Goal: Task Accomplishment & Management: Complete application form

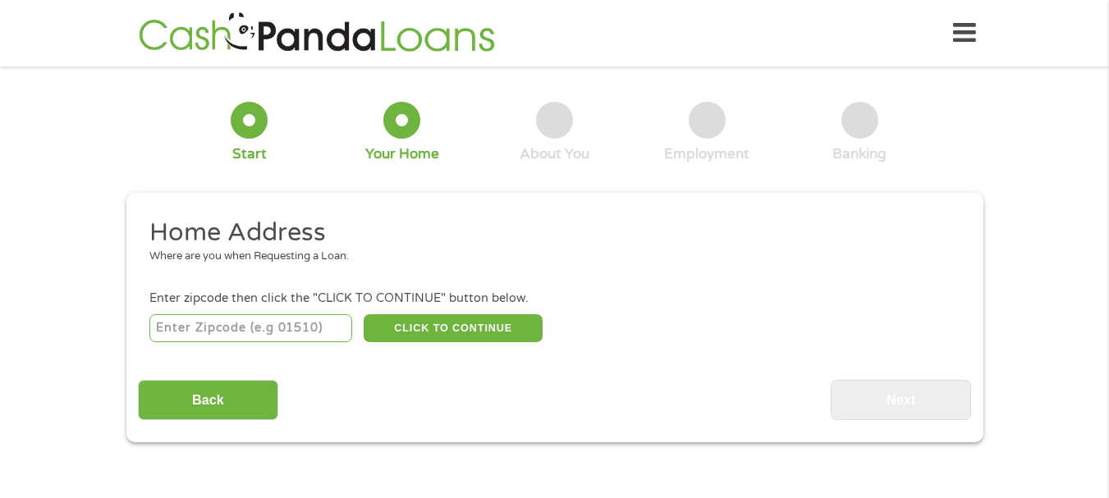
click at [183, 336] on input "number" at bounding box center [250, 328] width 203 height 28
type input "40150"
click at [409, 324] on button "CLICK TO CONTINUE" at bounding box center [453, 328] width 179 height 28
type input "40150"
type input "[GEOGRAPHIC_DATA]"
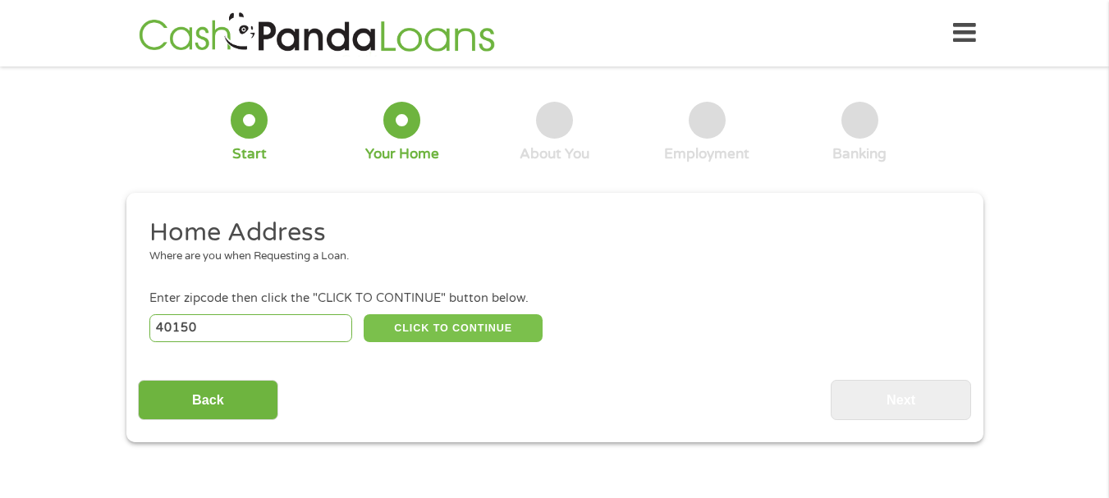
select select "[US_STATE]"
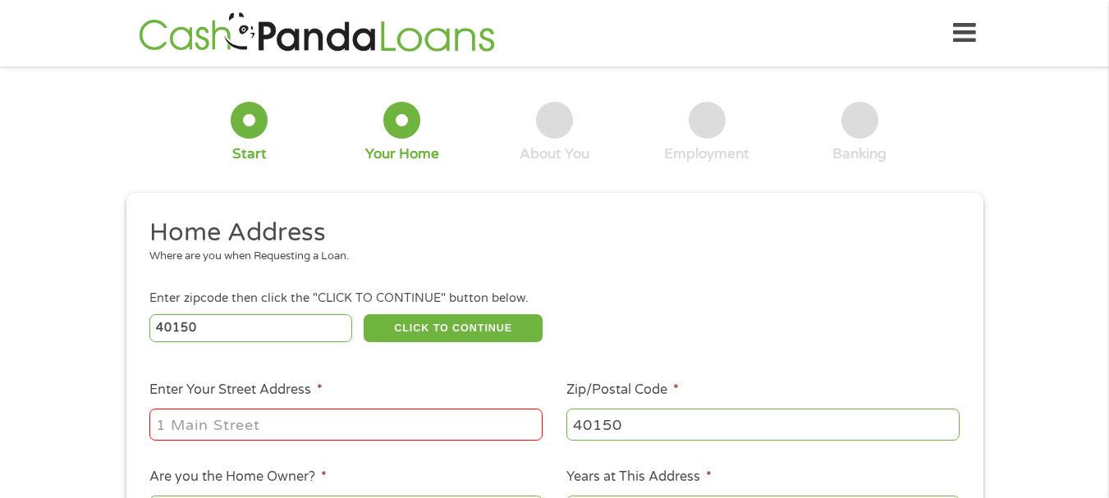
click at [344, 419] on input "Enter Your Street Address *" at bounding box center [345, 424] width 393 height 31
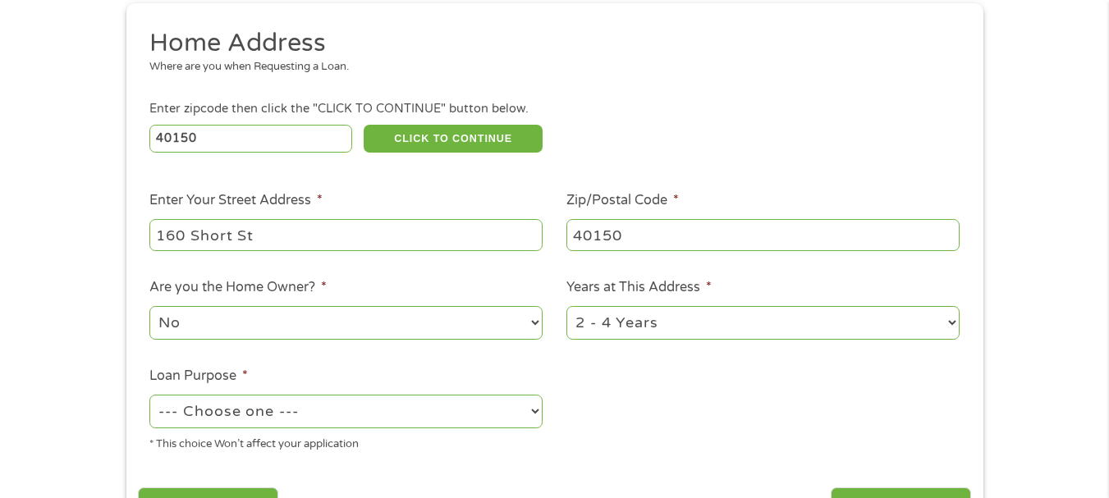
scroll to position [219, 0]
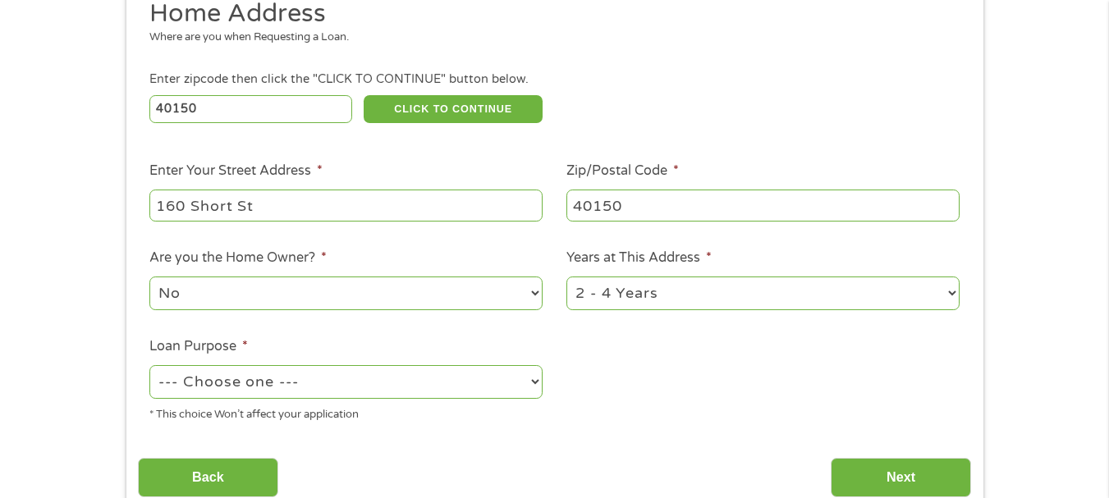
type input "160 Short St"
click at [340, 301] on select "No Yes" at bounding box center [345, 294] width 393 height 34
click at [304, 361] on li "Loan Purpose * --- Choose one --- Pay Bills Debt Consolidation Home Improvement…" at bounding box center [346, 379] width 417 height 87
click at [291, 392] on select "--- Choose one --- Pay Bills Debt Consolidation Home Improvement Major Purchase…" at bounding box center [345, 382] width 393 height 34
select select "debtconsolidation"
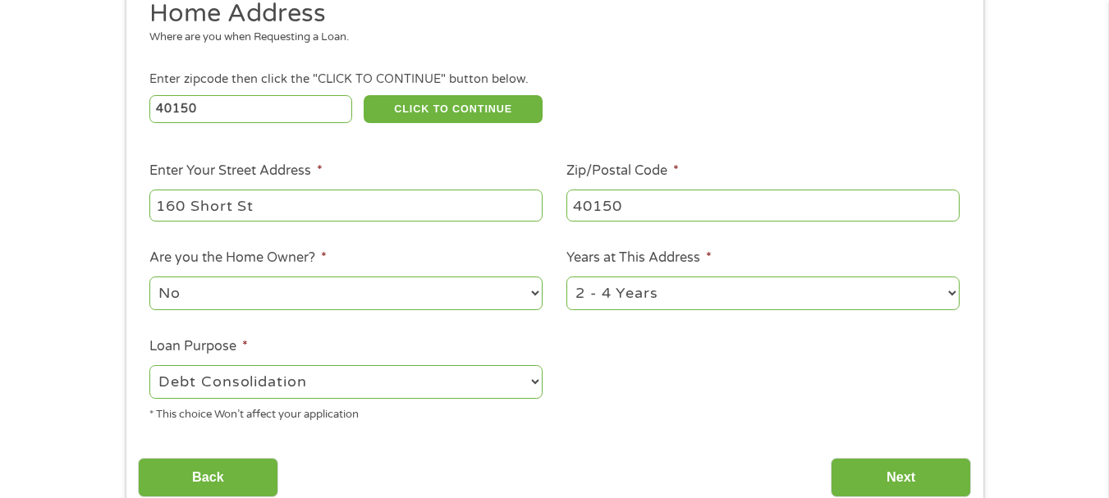
click at [149, 365] on select "--- Choose one --- Pay Bills Debt Consolidation Home Improvement Major Purchase…" at bounding box center [345, 382] width 393 height 34
click at [591, 298] on select "1 Year or less 1 - 2 Years 2 - 4 Years Over 4 Years" at bounding box center [762, 294] width 393 height 34
select select "60months"
click at [566, 277] on select "1 Year or less 1 - 2 Years 2 - 4 Years Over 4 Years" at bounding box center [762, 294] width 393 height 34
click at [872, 469] on input "Next" at bounding box center [900, 478] width 140 height 40
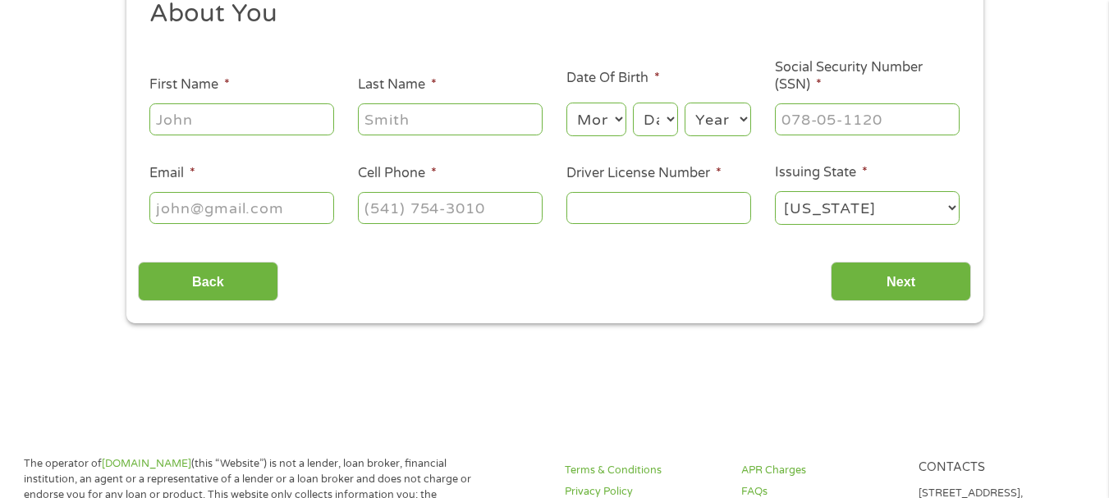
scroll to position [0, 0]
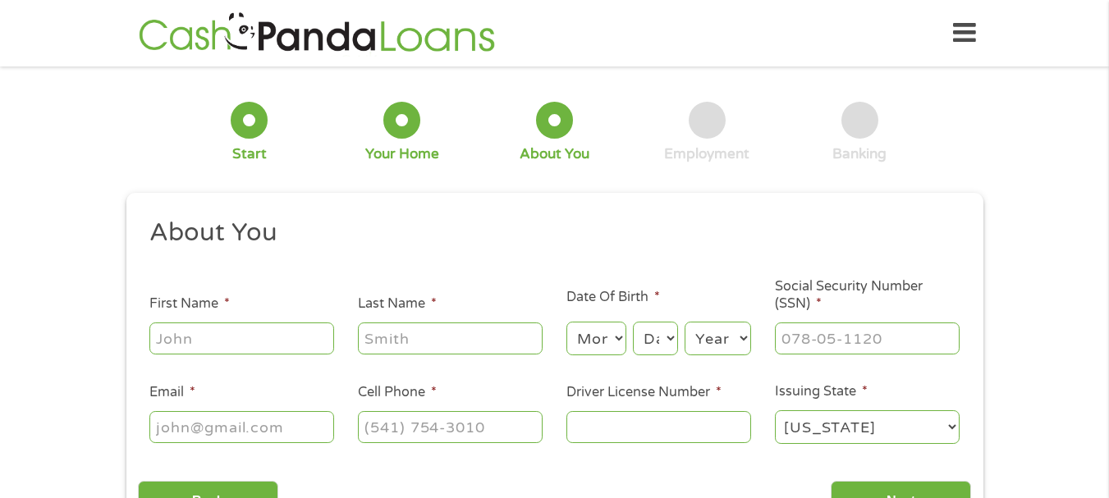
click at [233, 338] on input "First Name *" at bounding box center [241, 338] width 185 height 31
type input "[PERSON_NAME]"
select select "12"
click at [654, 333] on select "Day 1 2 3 4 5 6 7 8 9 10 11 12 13 14 15 16 17 18 19 20 21 22 23 24 25 26 27 28 …" at bounding box center [655, 339] width 44 height 34
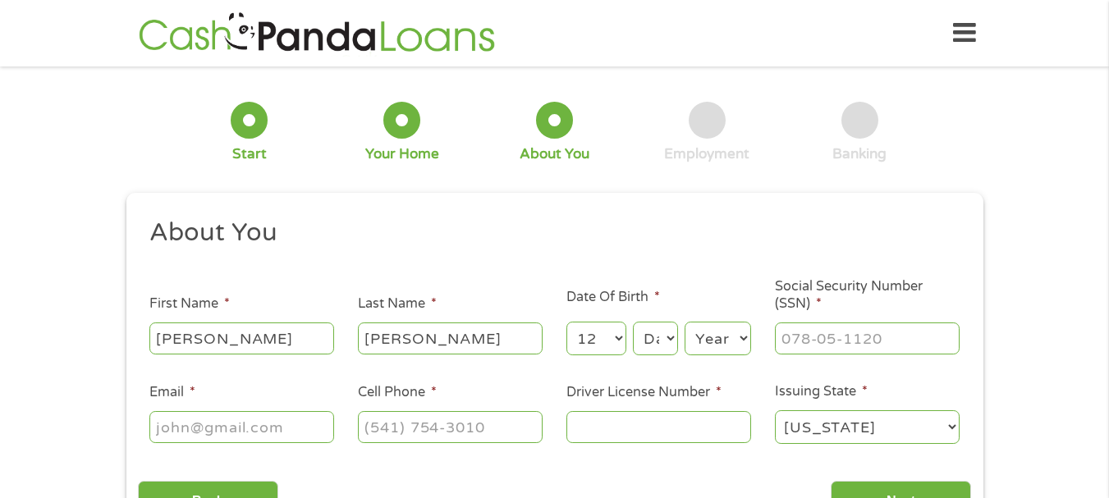
select select "28"
click at [633, 322] on select "Day 1 2 3 4 5 6 7 8 9 10 11 12 13 14 15 16 17 18 19 20 21 22 23 24 25 26 27 28 …" at bounding box center [655, 339] width 44 height 34
click at [707, 336] on select "Year [DATE] 2006 2005 2004 2003 2002 2001 2000 1999 1998 1997 1996 1995 1994 19…" at bounding box center [717, 339] width 66 height 34
select select "1955"
click at [684, 322] on select "Year [DATE] 2006 2005 2004 2003 2002 2001 2000 1999 1998 1997 1996 1995 1994 19…" at bounding box center [717, 339] width 66 height 34
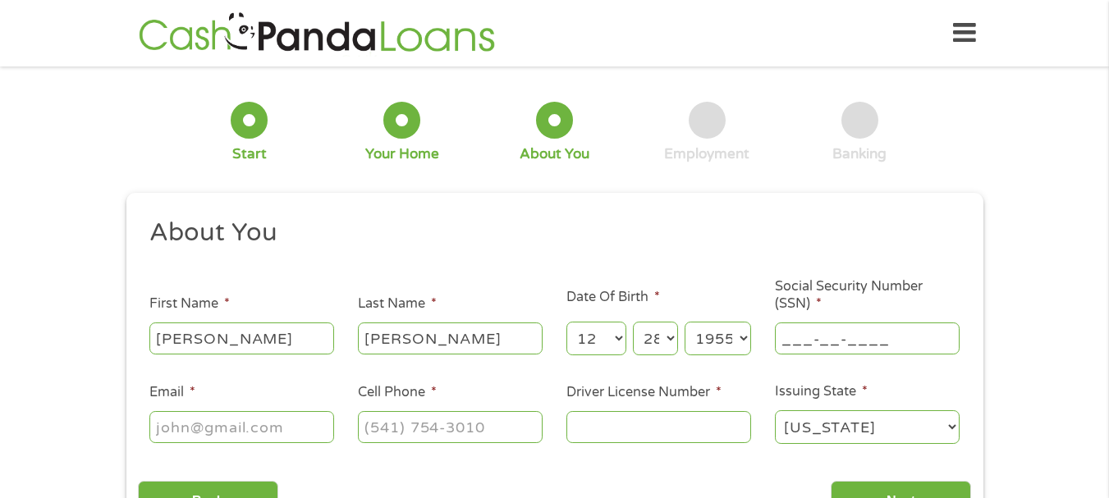
click at [803, 340] on input "___-__-____" at bounding box center [867, 338] width 185 height 31
type input "245-04-1171"
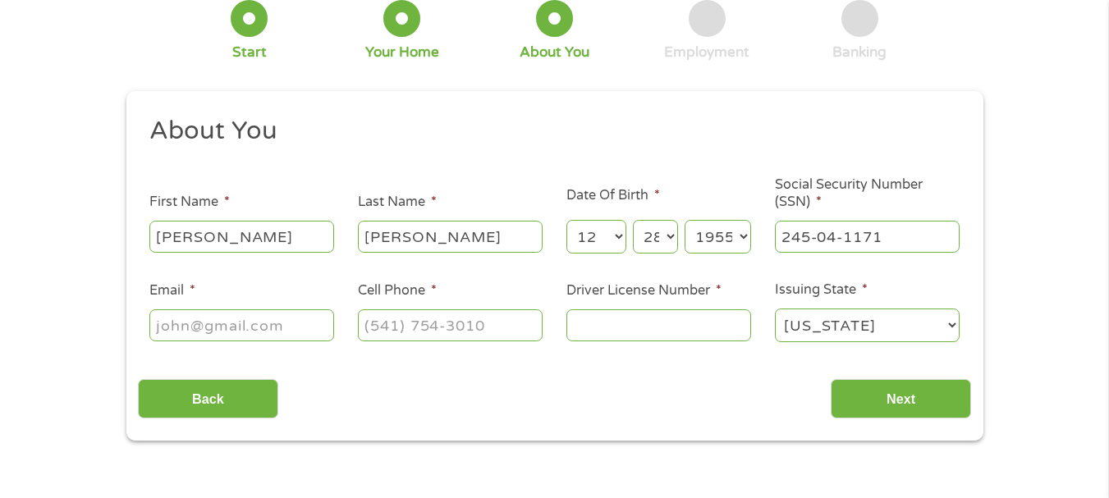
scroll to position [140, 0]
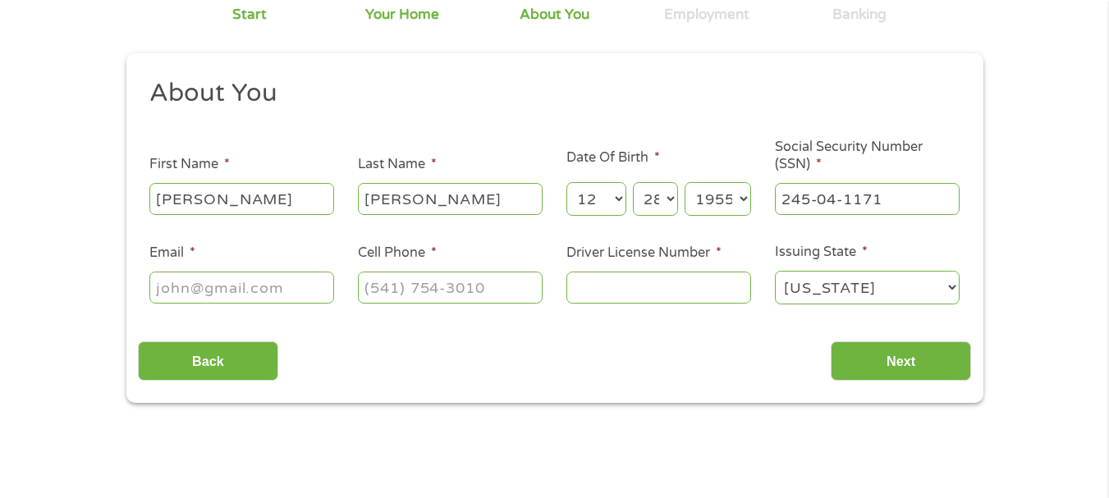
click at [307, 298] on input "Email *" at bounding box center [241, 287] width 185 height 31
type input "[EMAIL_ADDRESS][DOMAIN_NAME]"
type input "[PHONE_NUMBER]"
click at [591, 286] on input "Driver License Number *" at bounding box center [658, 287] width 185 height 31
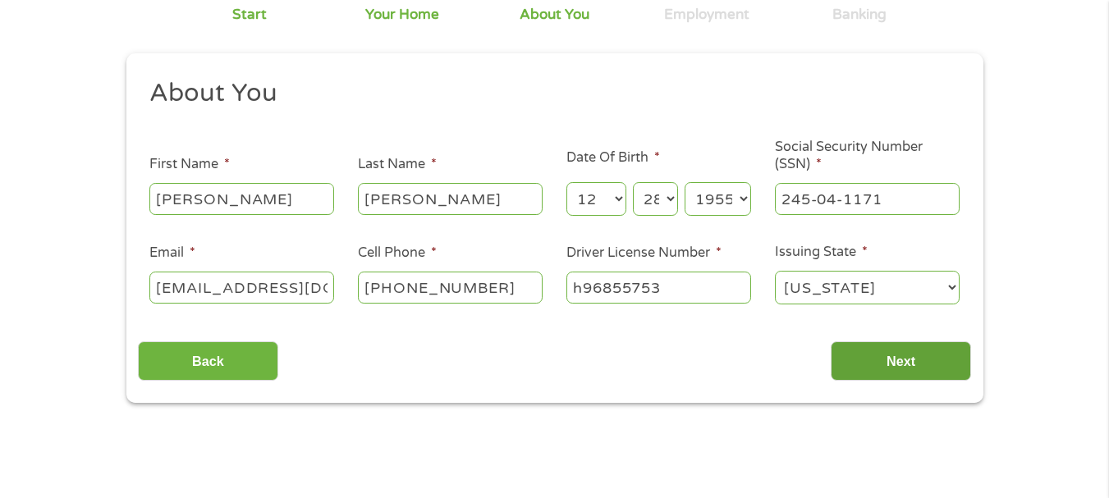
type input "h96855753"
click at [876, 365] on input "Next" at bounding box center [900, 361] width 140 height 40
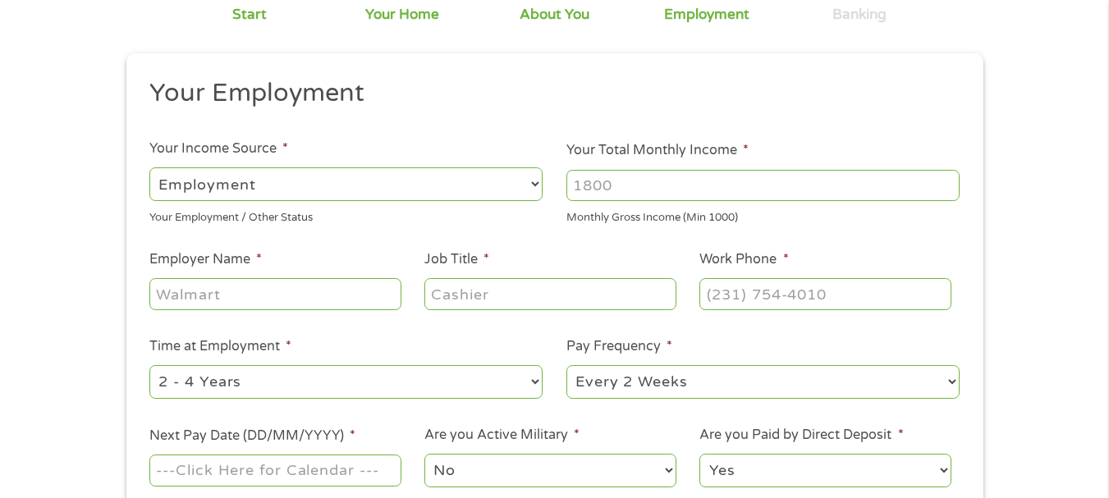
scroll to position [0, 0]
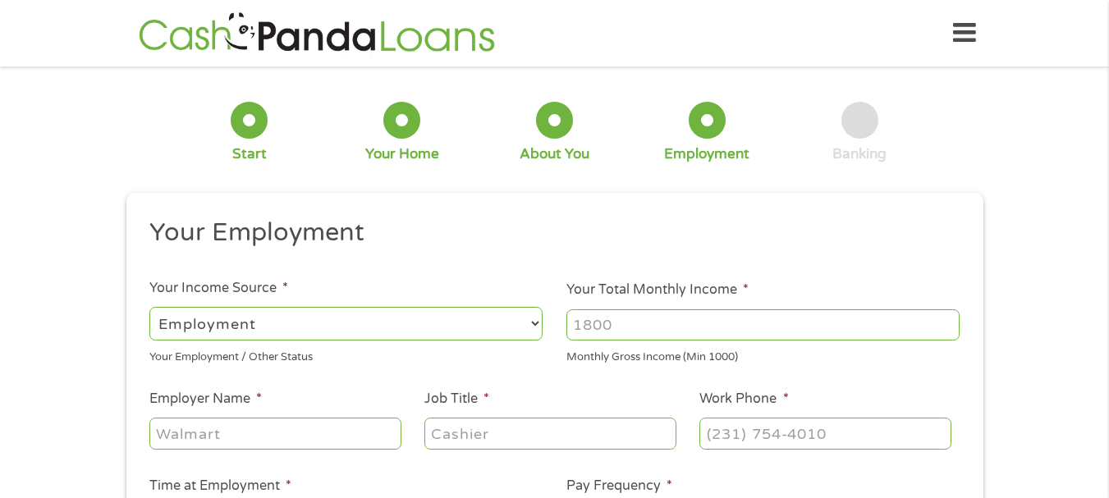
click at [467, 330] on select "--- Choose one --- Employment [DEMOGRAPHIC_DATA] Benefits" at bounding box center [345, 324] width 393 height 34
click at [359, 444] on input "Employer Name *" at bounding box center [274, 433] width 251 height 31
drag, startPoint x: 638, startPoint y: 325, endPoint x: 513, endPoint y: 336, distance: 126.1
click at [516, 340] on ul "Your Employment Your Income Source * --- Choose one --- Employment [DEMOGRAPHIC…" at bounding box center [554, 429] width 833 height 425
type input "2000"
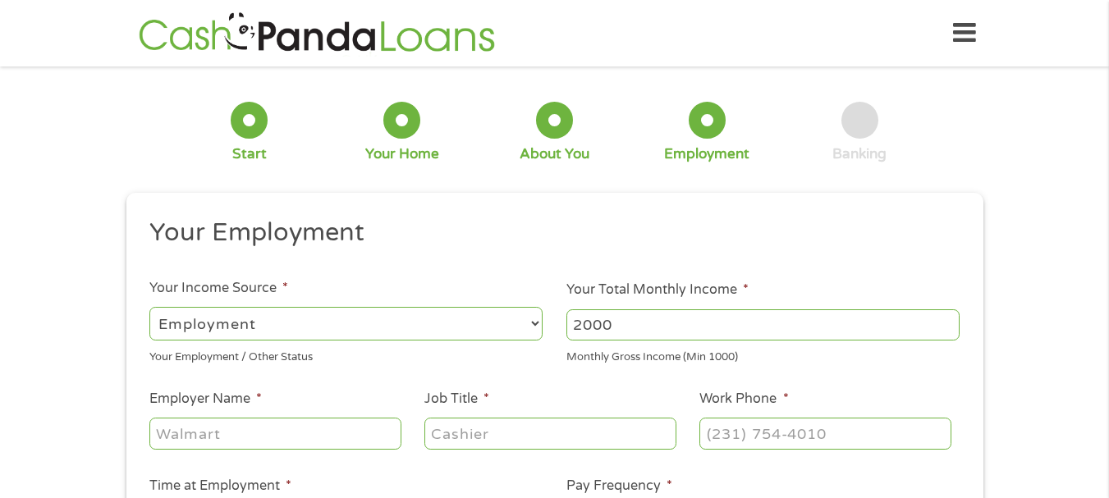
click at [273, 436] on input "Employer Name *" at bounding box center [274, 433] width 251 height 31
click at [276, 439] on input "SSDI" at bounding box center [274, 433] width 251 height 31
type input "SSDI"
click at [453, 430] on input "Job Title *" at bounding box center [549, 433] width 251 height 31
click at [453, 429] on input "Job Title *" at bounding box center [549, 433] width 251 height 31
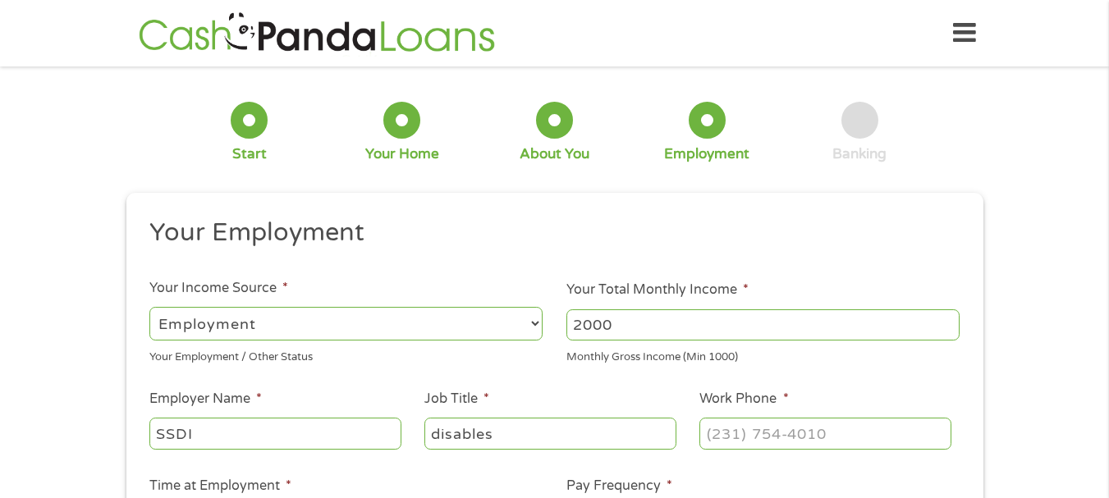
type input "disables"
click at [766, 433] on input "(___) ___-____" at bounding box center [824, 433] width 251 height 31
type input "[PHONE_NUMBER]"
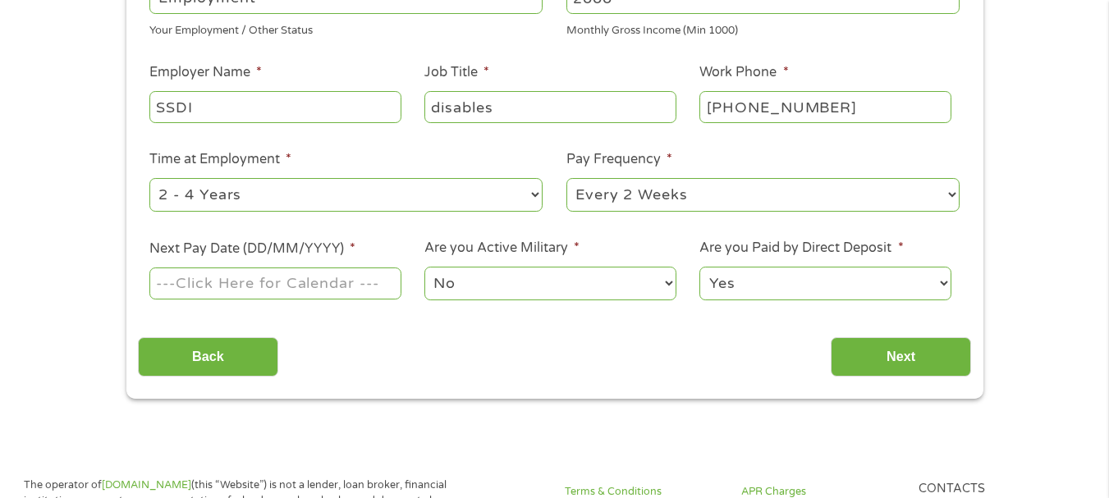
scroll to position [315, 0]
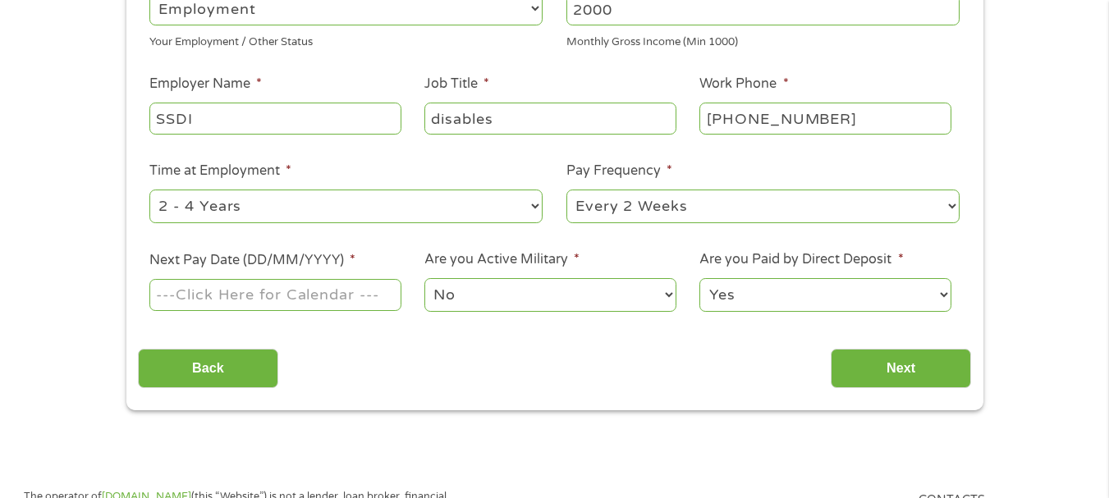
click at [347, 202] on select "--- Choose one --- 1 Year or less 1 - 2 Years 2 - 4 Years Over 4 Years" at bounding box center [345, 207] width 393 height 34
select select "60months"
click at [149, 190] on select "--- Choose one --- 1 Year or less 1 - 2 Years 2 - 4 Years Over 4 Years" at bounding box center [345, 207] width 393 height 34
click at [594, 204] on select "--- Choose one --- Every 2 Weeks Every Week Monthly Semi-Monthly" at bounding box center [762, 207] width 393 height 34
select select "monthly"
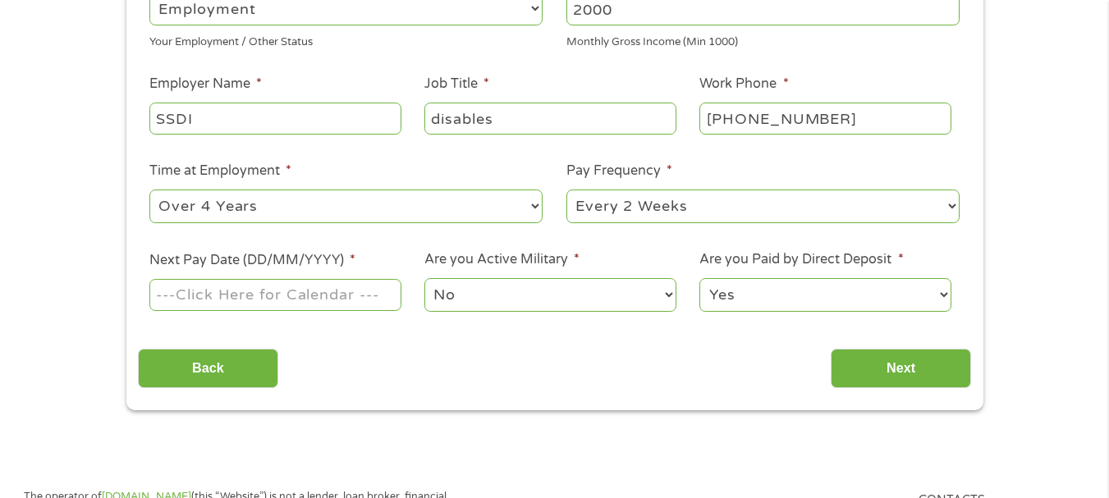
click at [566, 190] on select "--- Choose one --- Every 2 Weeks Every Week Monthly Semi-Monthly" at bounding box center [762, 207] width 393 height 34
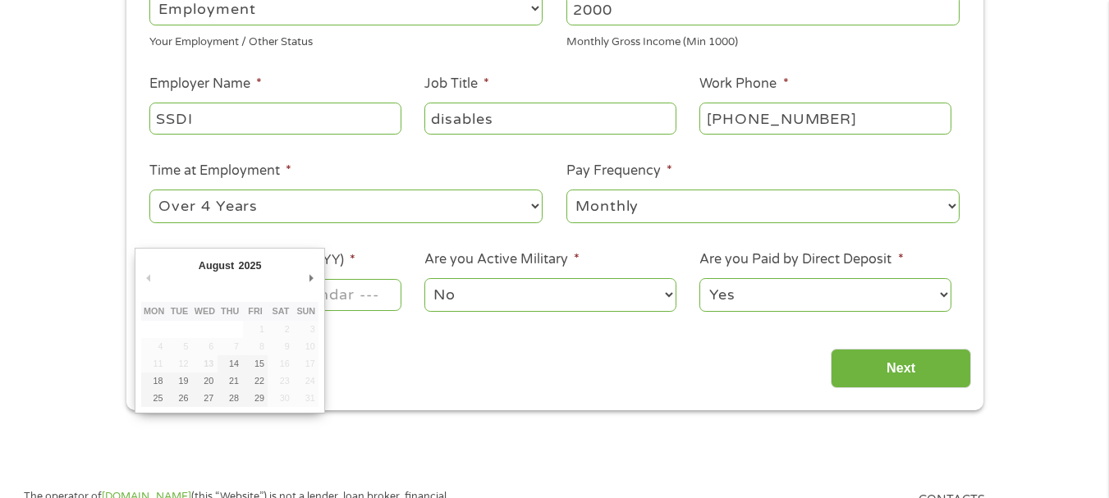
click at [371, 292] on input "Next Pay Date (DD/MM/YYYY) *" at bounding box center [274, 294] width 251 height 31
type input "[DATE]"
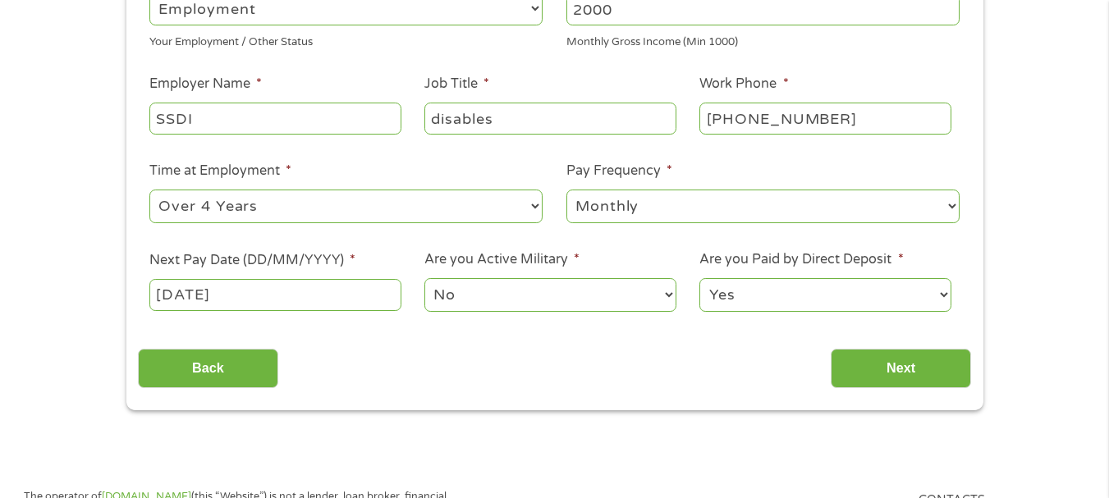
click at [479, 295] on select "No Yes" at bounding box center [549, 295] width 251 height 34
click at [883, 358] on input "Next" at bounding box center [900, 369] width 140 height 40
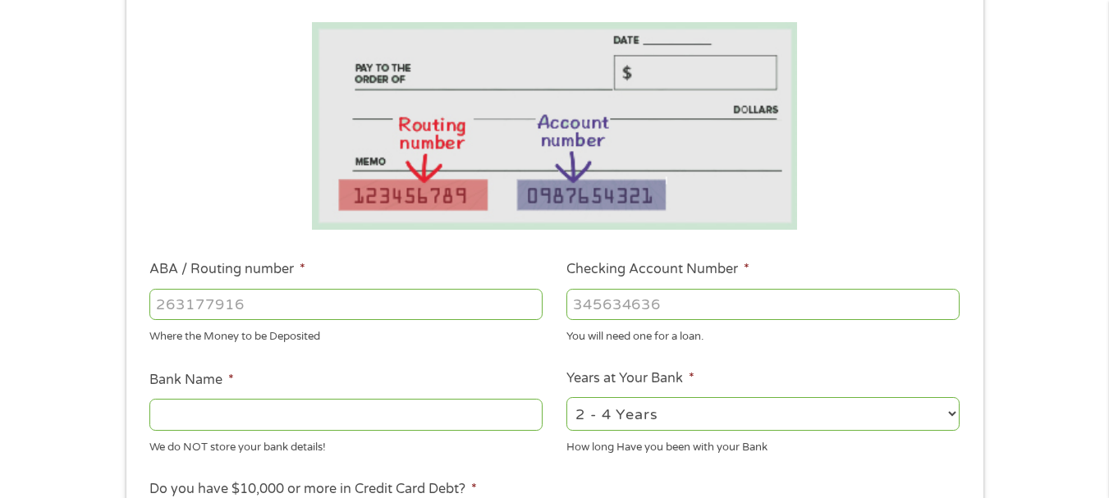
scroll to position [281, 0]
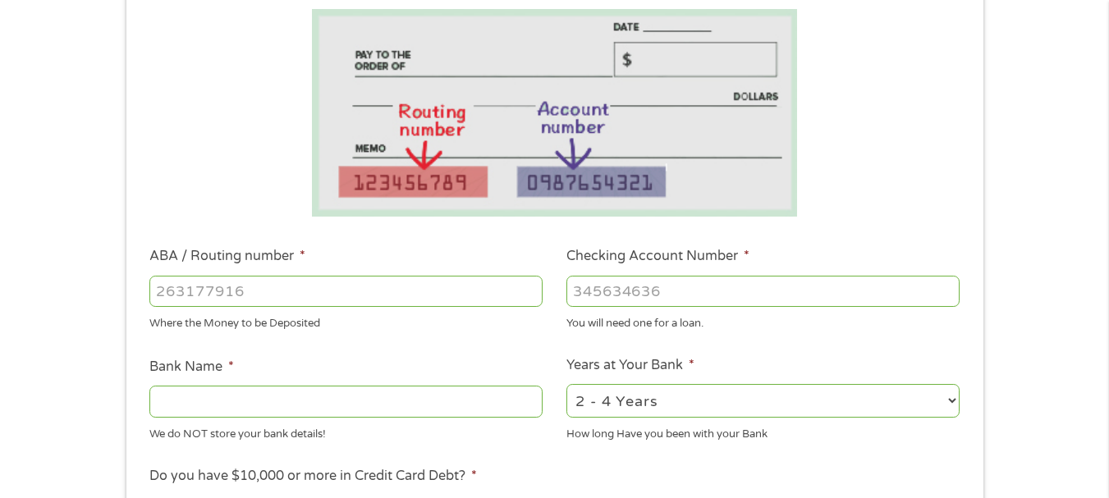
click at [189, 298] on input "ABA / Routing number *" at bounding box center [345, 291] width 393 height 31
type input "083902044"
type input "[PERSON_NAME] BANK TRUST"
type input "083902044"
click at [629, 296] on input "Checking Account Number *" at bounding box center [762, 291] width 393 height 31
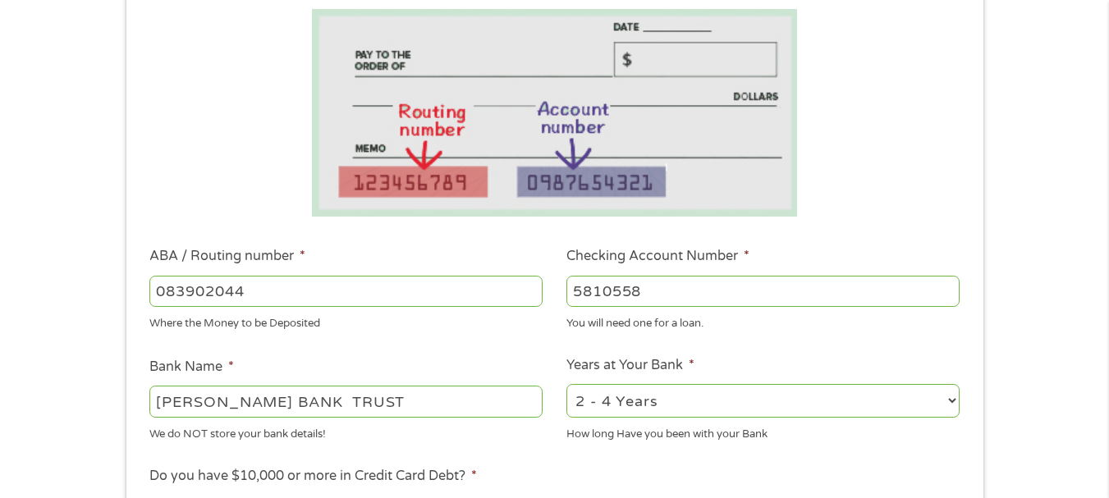
type input "5810558"
click at [652, 393] on select "2 - 4 Years 6 - 12 Months 1 - 2 Years Over 4 Years" at bounding box center [762, 401] width 393 height 34
select select "60months"
click at [566, 384] on select "2 - 4 Years 6 - 12 Months 1 - 2 Years Over 4 Years" at bounding box center [762, 401] width 393 height 34
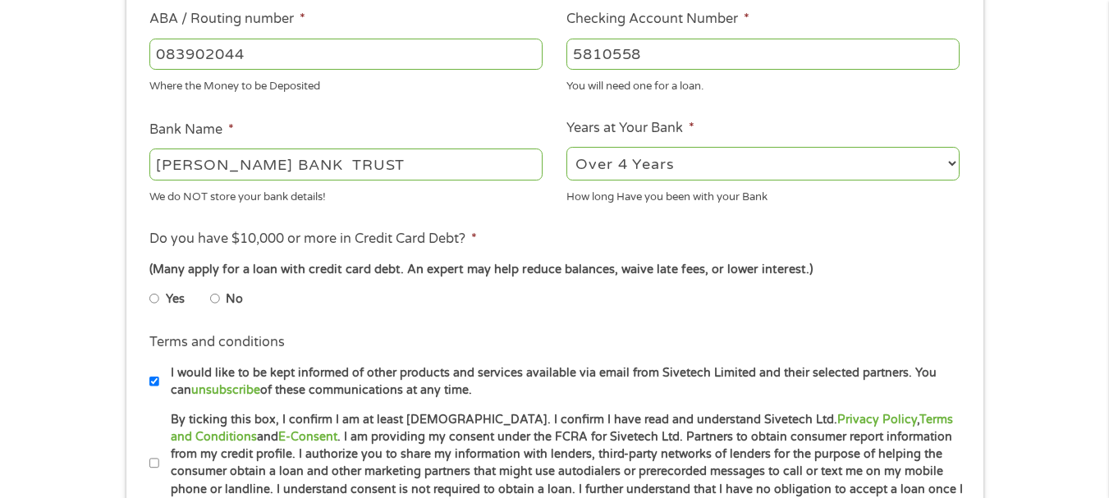
scroll to position [526, 0]
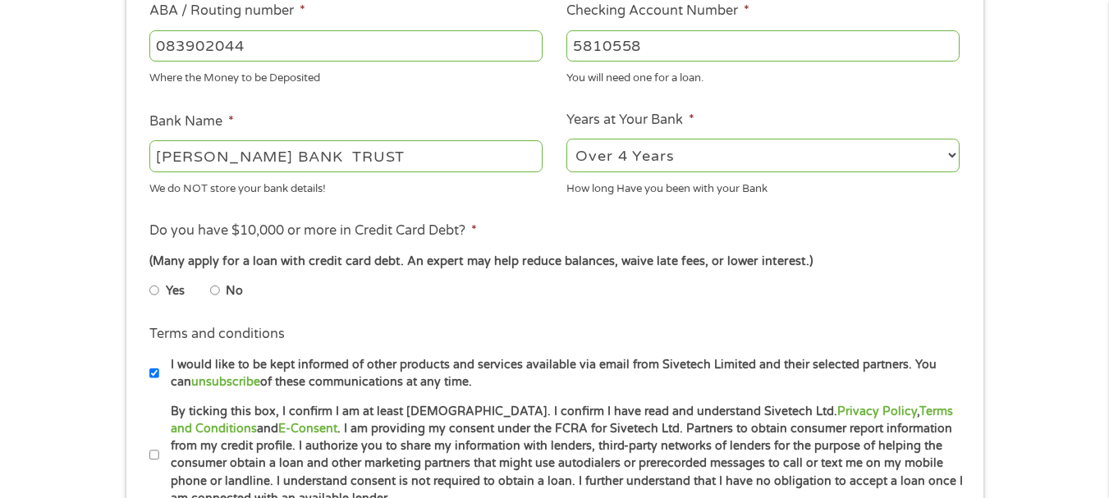
click at [214, 287] on input "No" at bounding box center [215, 290] width 10 height 26
radio input "true"
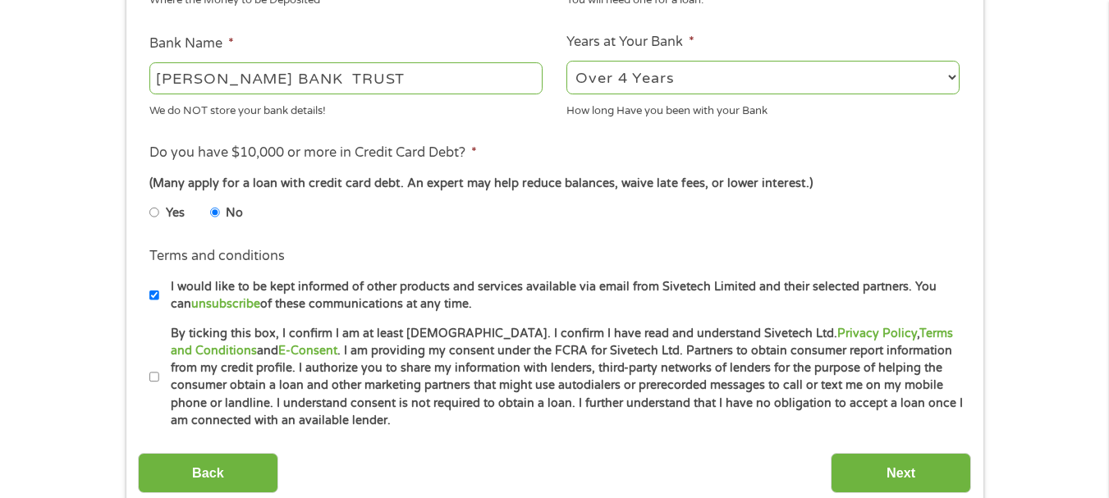
scroll to position [665, 0]
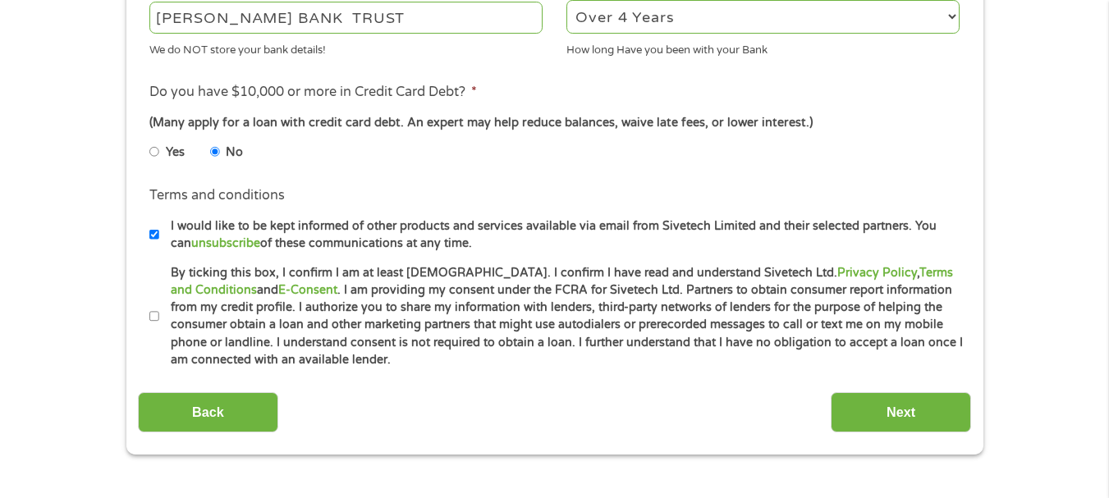
click at [151, 234] on input "I would like to be kept informed of other products and services available via e…" at bounding box center [154, 235] width 10 height 26
checkbox input "false"
click at [150, 314] on input "By ticking this box, I confirm I am at least [DEMOGRAPHIC_DATA]. I confirm I ha…" at bounding box center [154, 317] width 10 height 26
checkbox input "true"
click at [867, 419] on input "Next" at bounding box center [900, 412] width 140 height 40
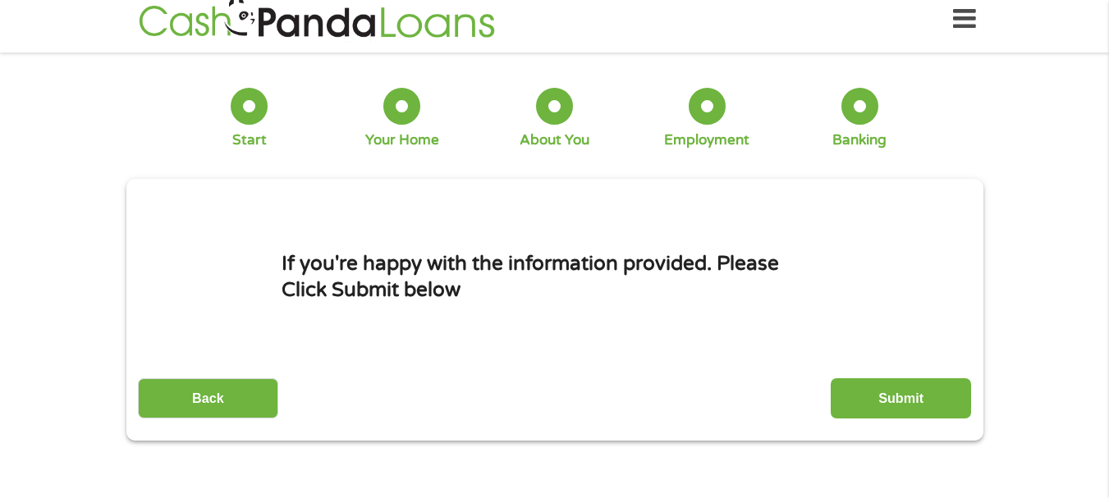
scroll to position [0, 0]
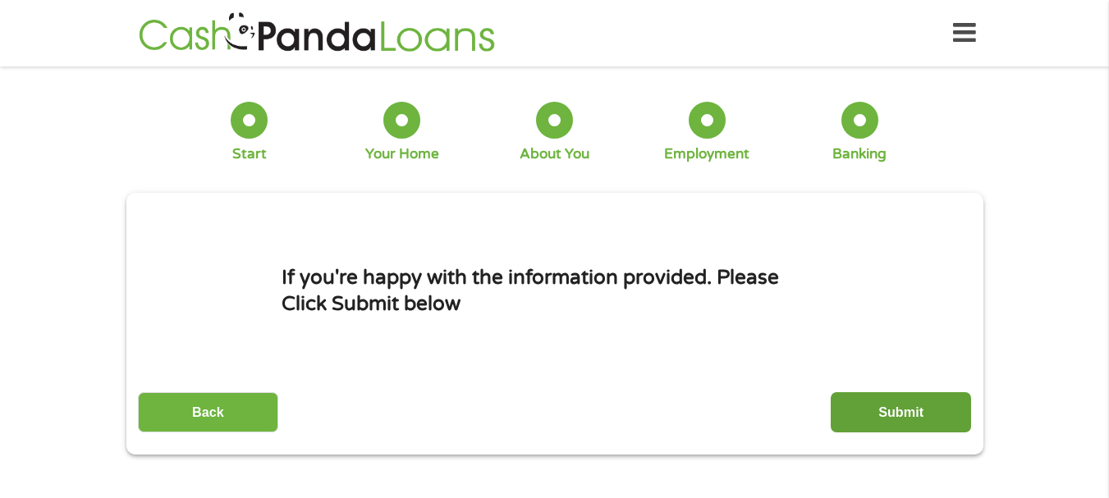
click at [867, 398] on input "Submit" at bounding box center [900, 412] width 140 height 40
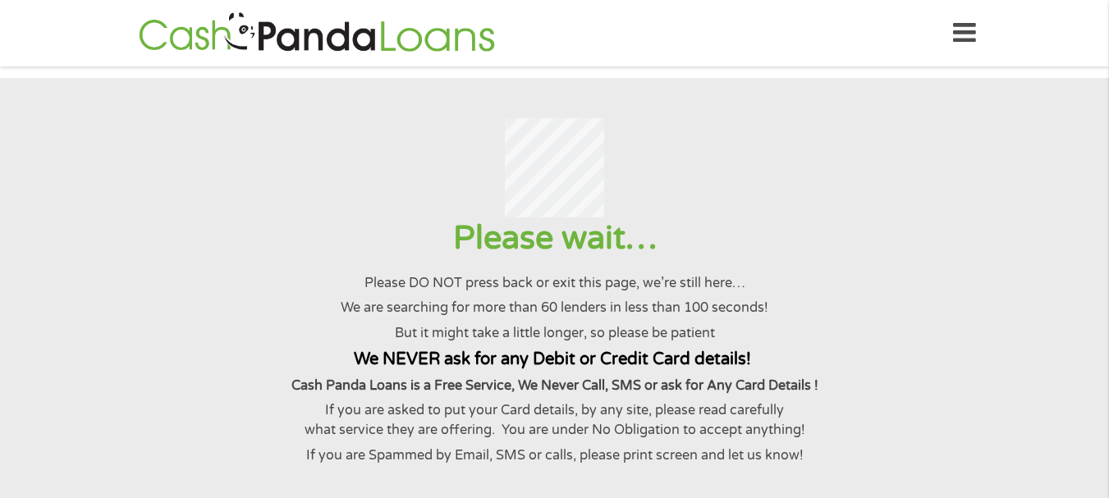
click at [830, 392] on input "Submit" at bounding box center [900, 412] width 140 height 40
